Goal: Transaction & Acquisition: Subscribe to service/newsletter

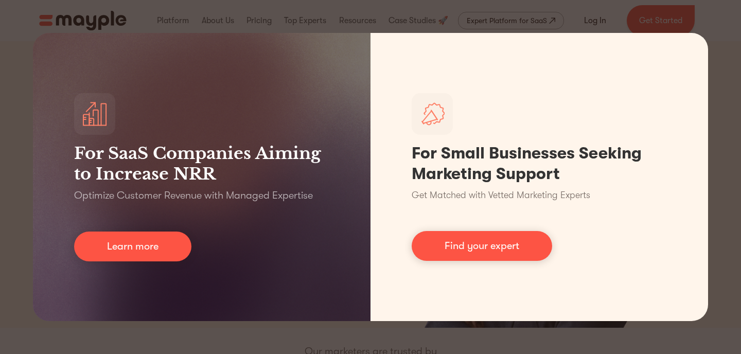
click at [218, 333] on div "For SaaS Companies Aiming to Increase NRR Optimize Customer Revenue with Manage…" at bounding box center [370, 177] width 741 height 354
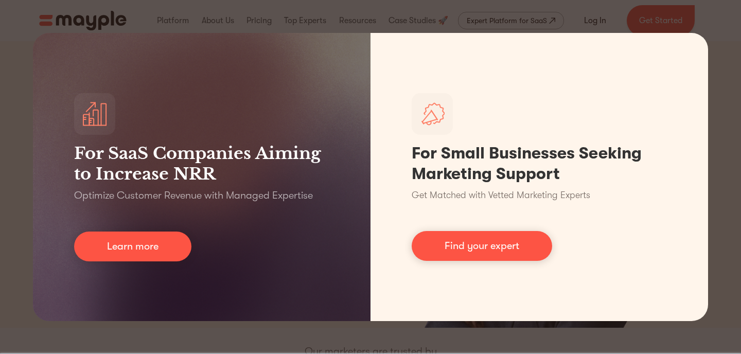
click at [1, 120] on div "For SaaS Companies Aiming to Increase NRR Optimize Customer Revenue with Manage…" at bounding box center [370, 177] width 741 height 354
click at [11, 120] on div "For SaaS Companies Aiming to Increase NRR Optimize Customer Revenue with Manage…" at bounding box center [370, 177] width 741 height 354
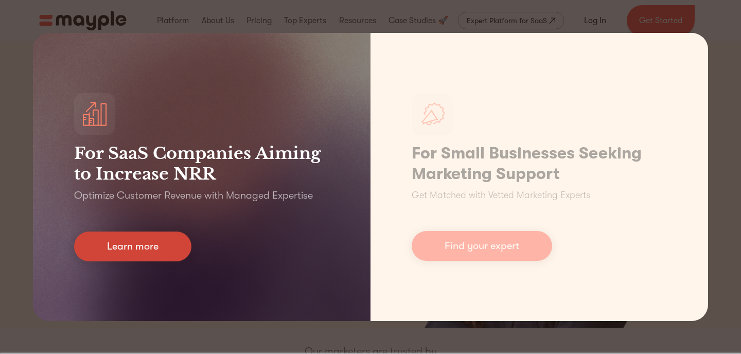
click at [113, 244] on link "Learn more" at bounding box center [132, 247] width 117 height 30
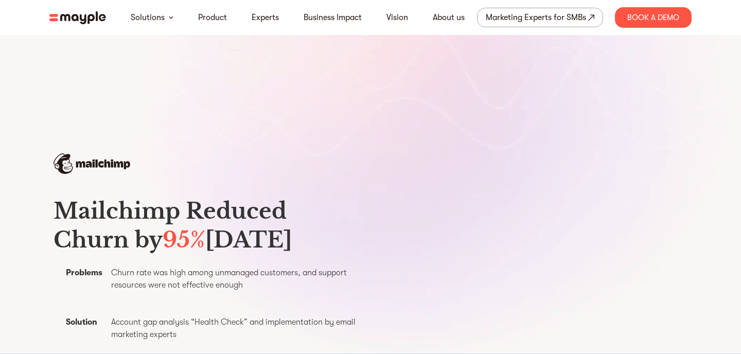
scroll to position [234, 0]
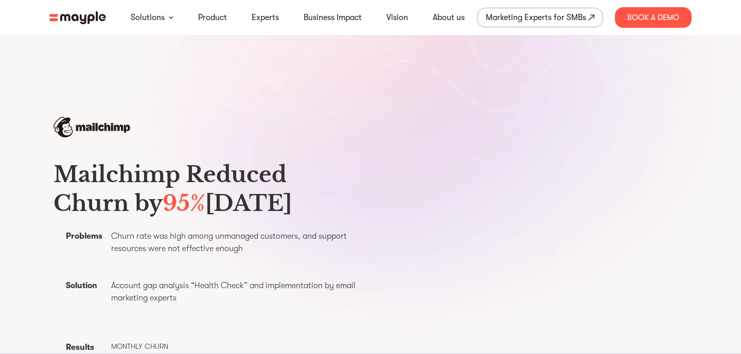
click at [72, 19] on img at bounding box center [77, 17] width 57 height 13
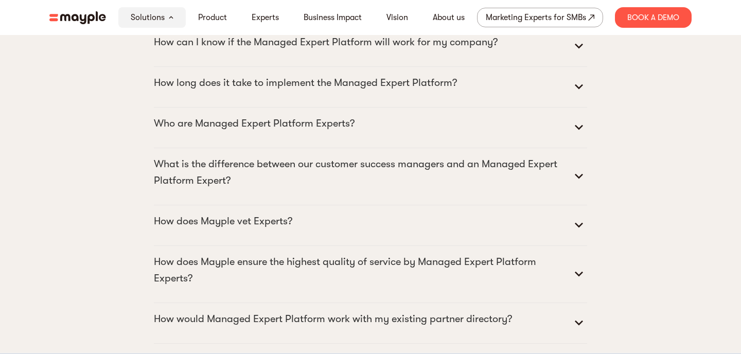
scroll to position [5303, 0]
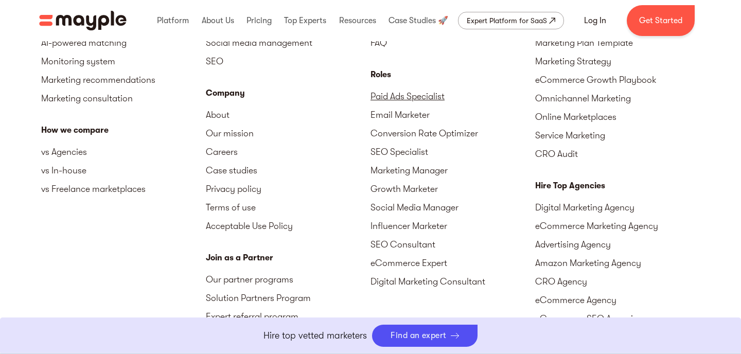
scroll to position [4593, 0]
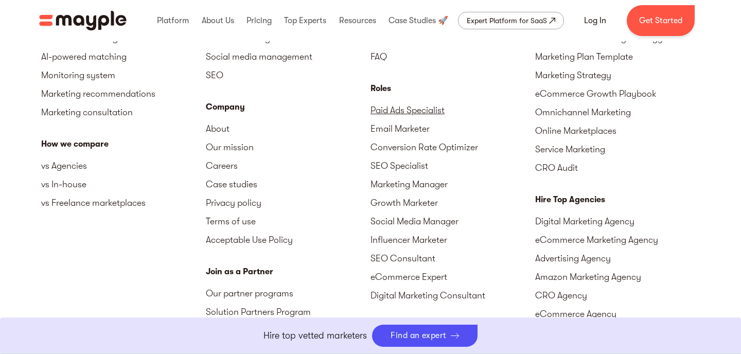
click at [383, 107] on link "Paid Ads Specialist" at bounding box center [452, 110] width 165 height 19
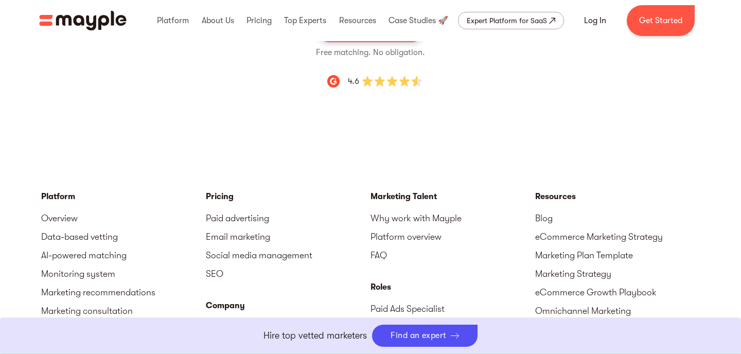
scroll to position [3346, 0]
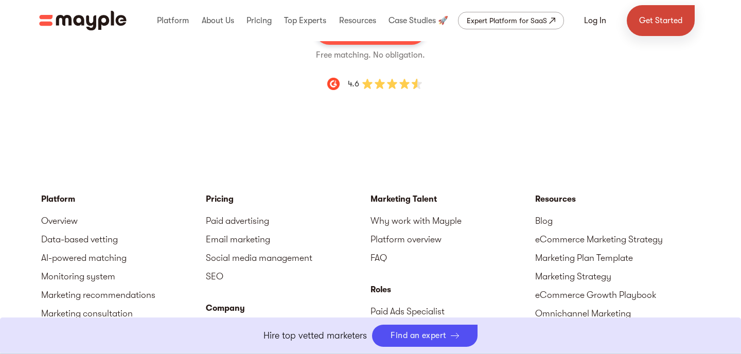
click at [665, 16] on link "Get Started" at bounding box center [661, 20] width 68 height 31
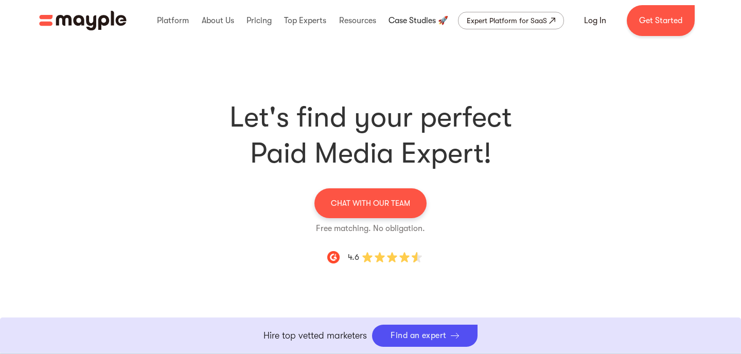
scroll to position [3220, 0]
